Goal: Task Accomplishment & Management: Use online tool/utility

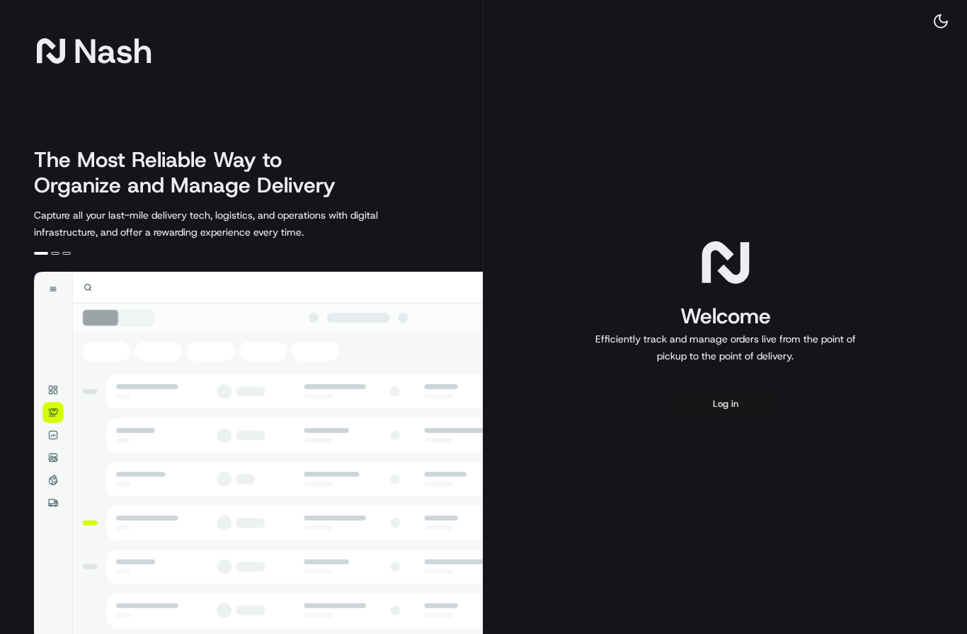
click at [728, 408] on button "Log in" at bounding box center [725, 404] width 113 height 34
